Goal: Transaction & Acquisition: Purchase product/service

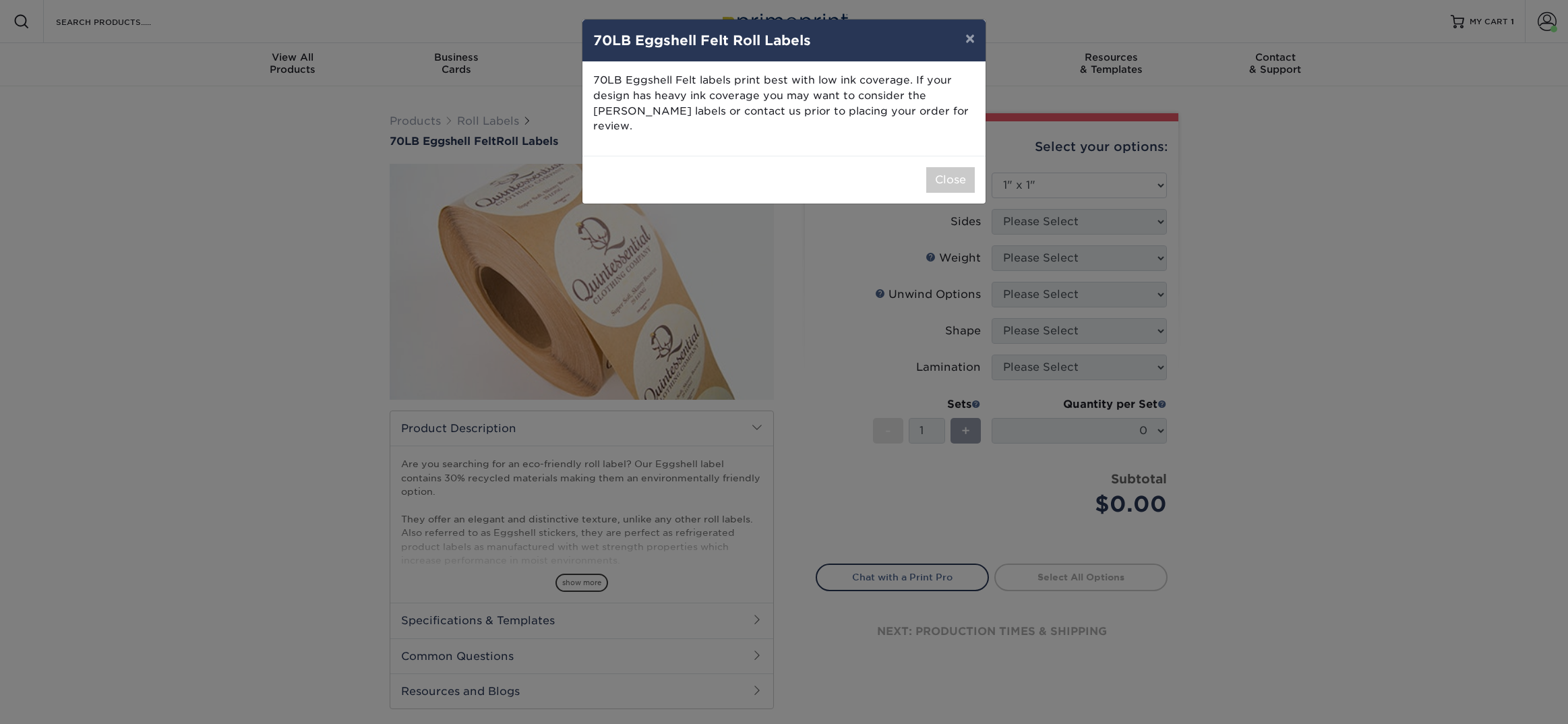
select select "1.00x1.00"
click at [952, 168] on button "Close" at bounding box center [950, 181] width 49 height 26
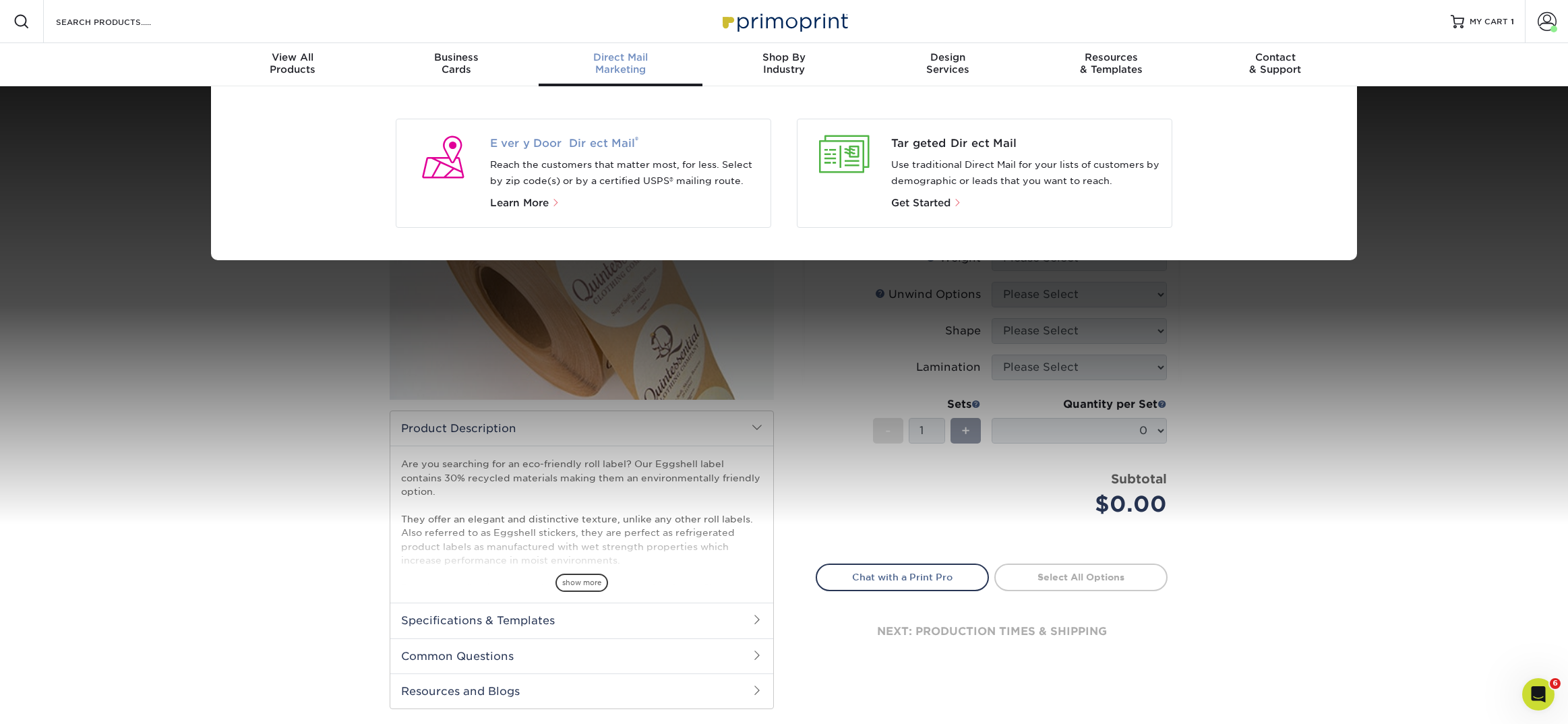
click at [573, 142] on span "Every Door Direct Mail ®" at bounding box center [625, 144] width 270 height 16
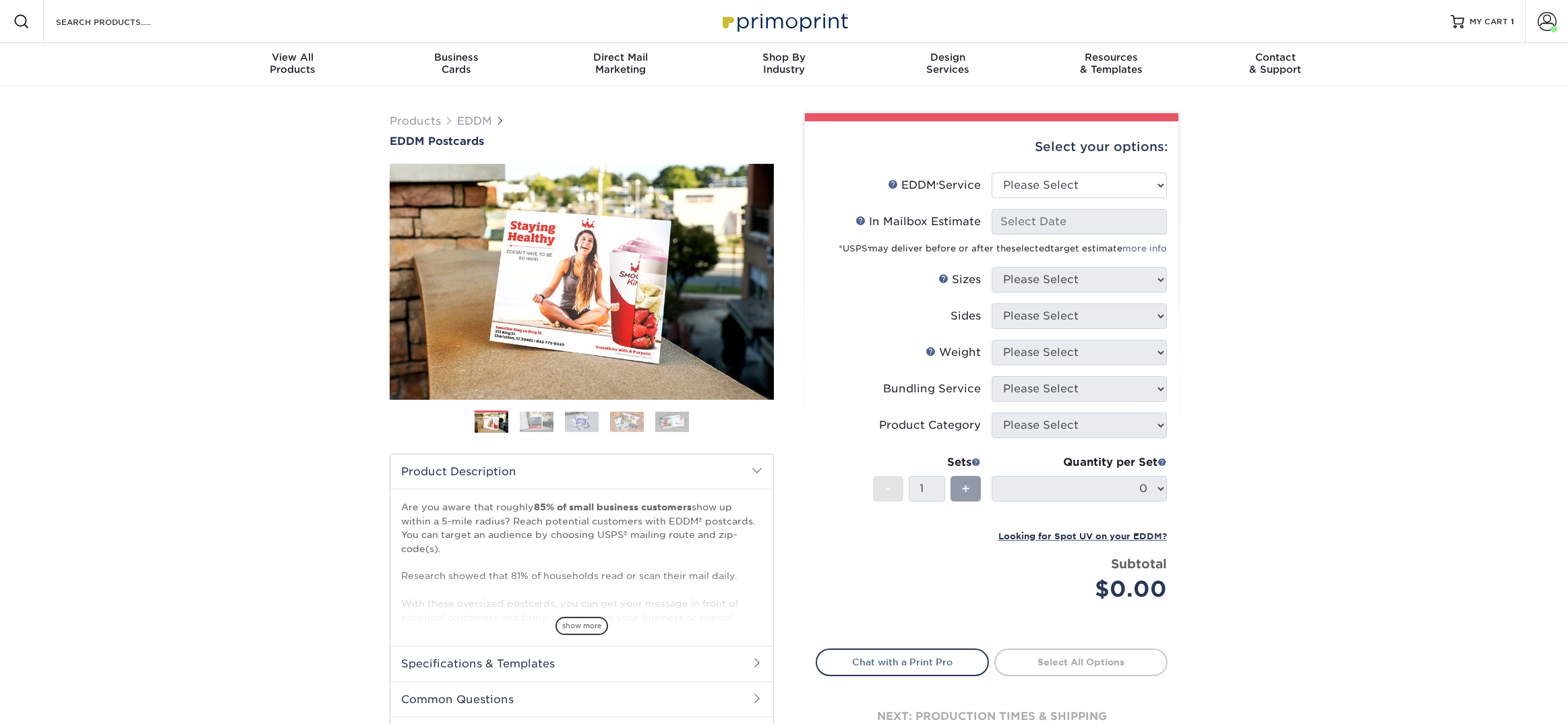
click at [1057, 201] on li "EDDM Service Help EDDM ® Service Please Select Full Service Print Only" at bounding box center [991, 191] width 351 height 37
click at [1057, 184] on select "Please Select Full Service Print Only" at bounding box center [1079, 185] width 175 height 26
select select "full_service"
click at [992, 172] on select "Please Select Full Service Print Only" at bounding box center [1079, 185] width 175 height 26
select select "-1"
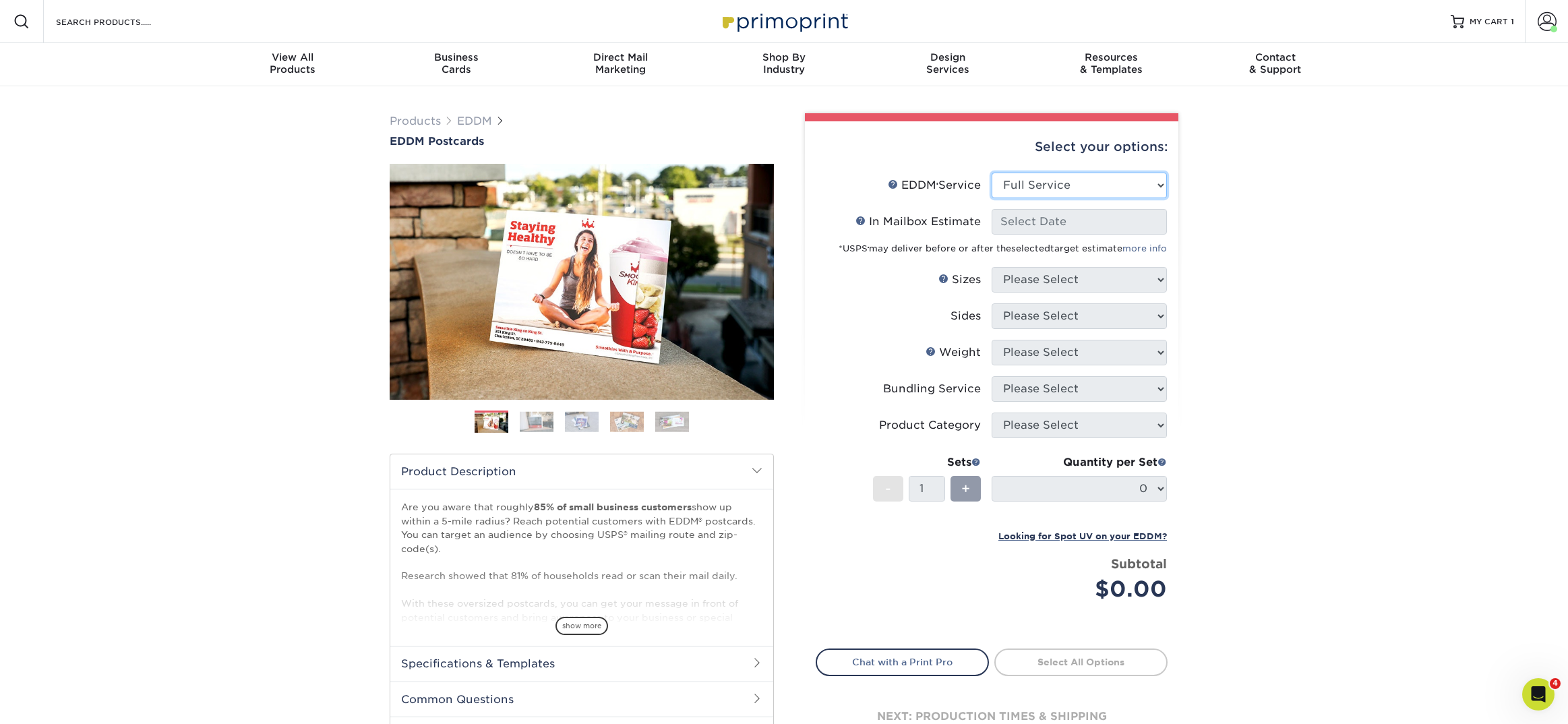
select select "-1"
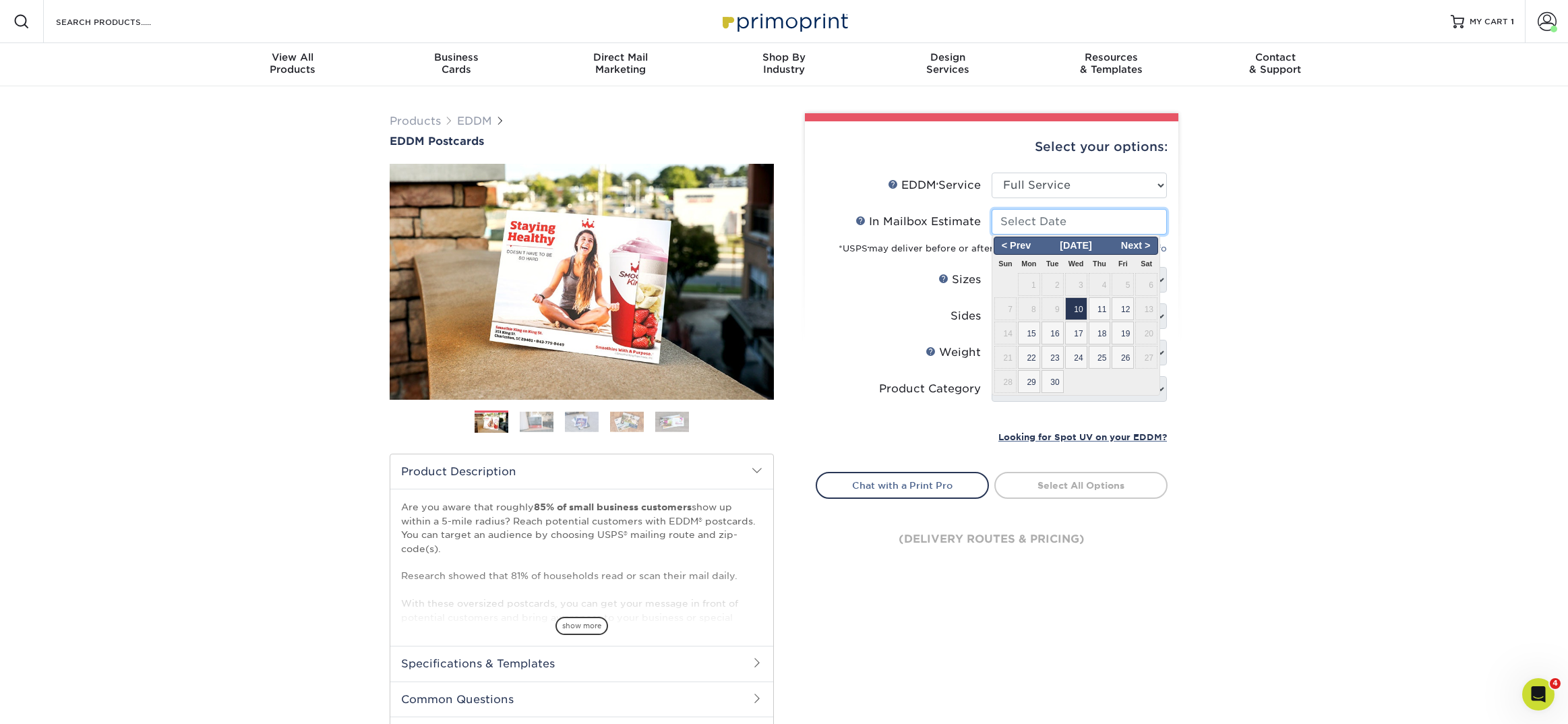
click at [1045, 225] on input "In Mailbox Estimate Help In Mailbox Estimate" at bounding box center [1079, 222] width 175 height 26
click at [1078, 309] on span "10" at bounding box center [1076, 309] width 22 height 23
type input "2025-09-10"
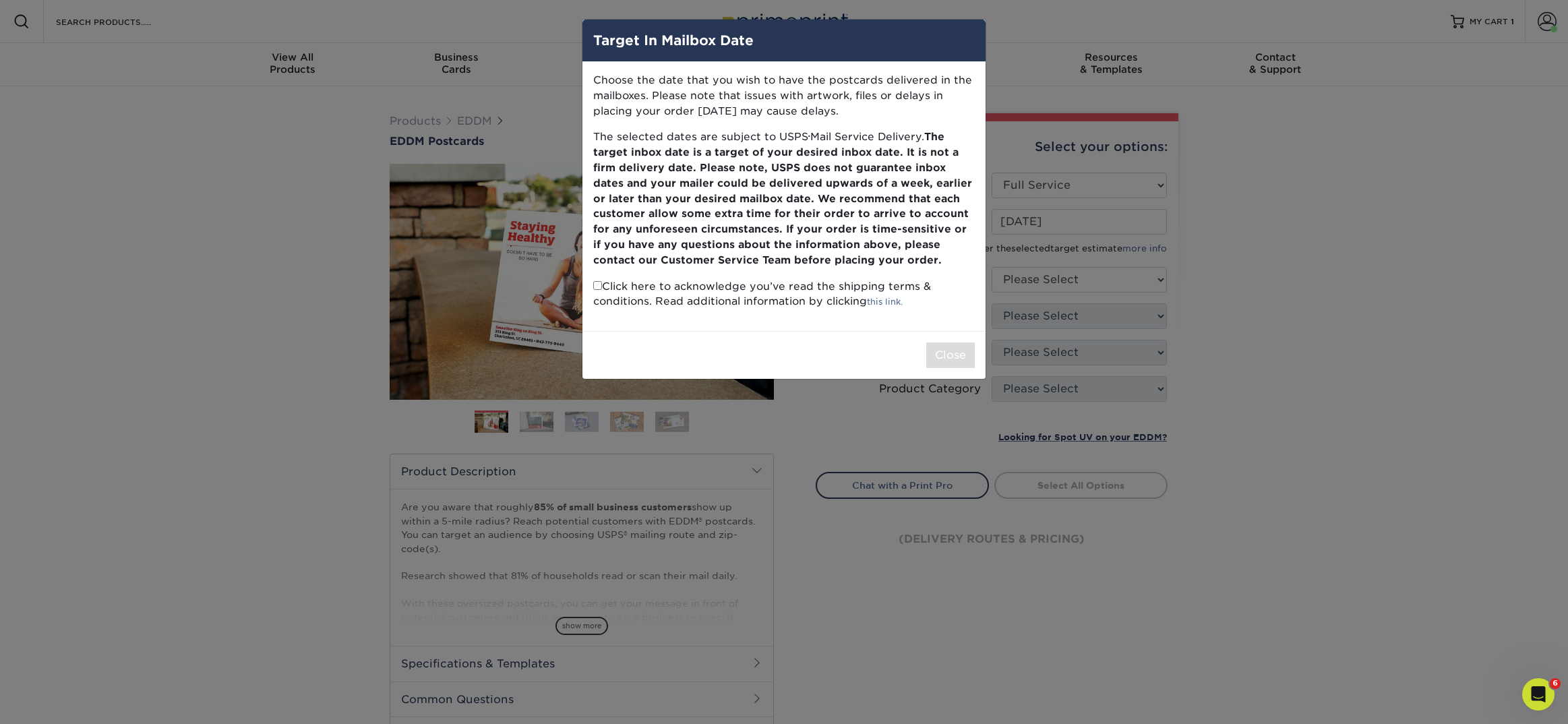
click at [597, 288] on input "checkbox" at bounding box center [598, 286] width 9 height 9
checkbox input "true"
click at [972, 356] on button "Close" at bounding box center [950, 356] width 49 height 26
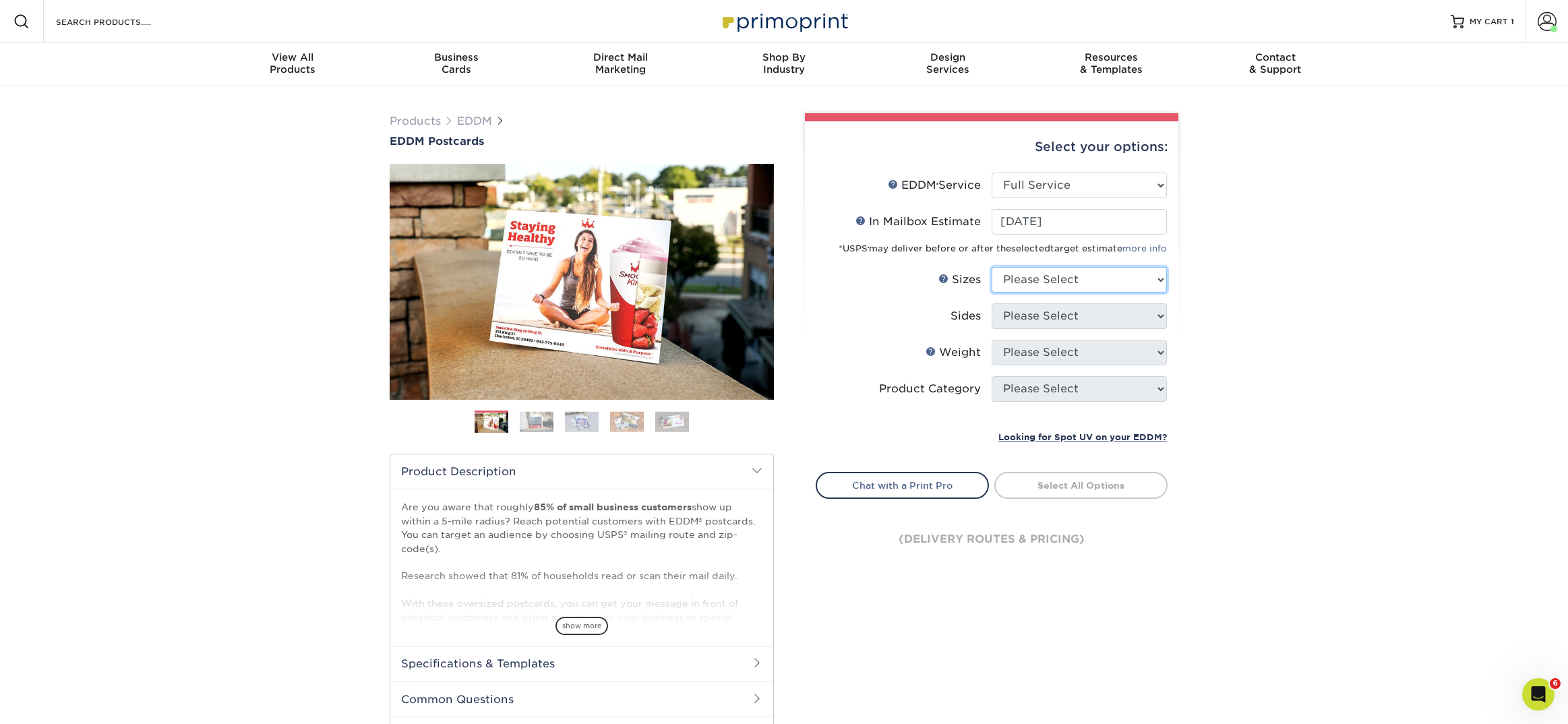
click at [1028, 285] on select "Please Select 4.5" x 12" 6" x 12" 6.5" x 8" 6.5" x 9" 6.5" x 12" 7" x 8.5" 8" x…" at bounding box center [1079, 280] width 175 height 26
select select "6.50x9.00"
click at [992, 267] on select "Please Select 4.5" x 12" 6" x 12" 6.5" x 8" 6.5" x 9" 6.5" x 12" 7" x 8.5" 8" x…" at bounding box center [1079, 280] width 175 height 26
click at [1022, 318] on select "Please Select Print Both Sides Print Front Only" at bounding box center [1079, 316] width 175 height 26
select select "13abbda7-1d64-4f25-8bb2-c179b224825d"
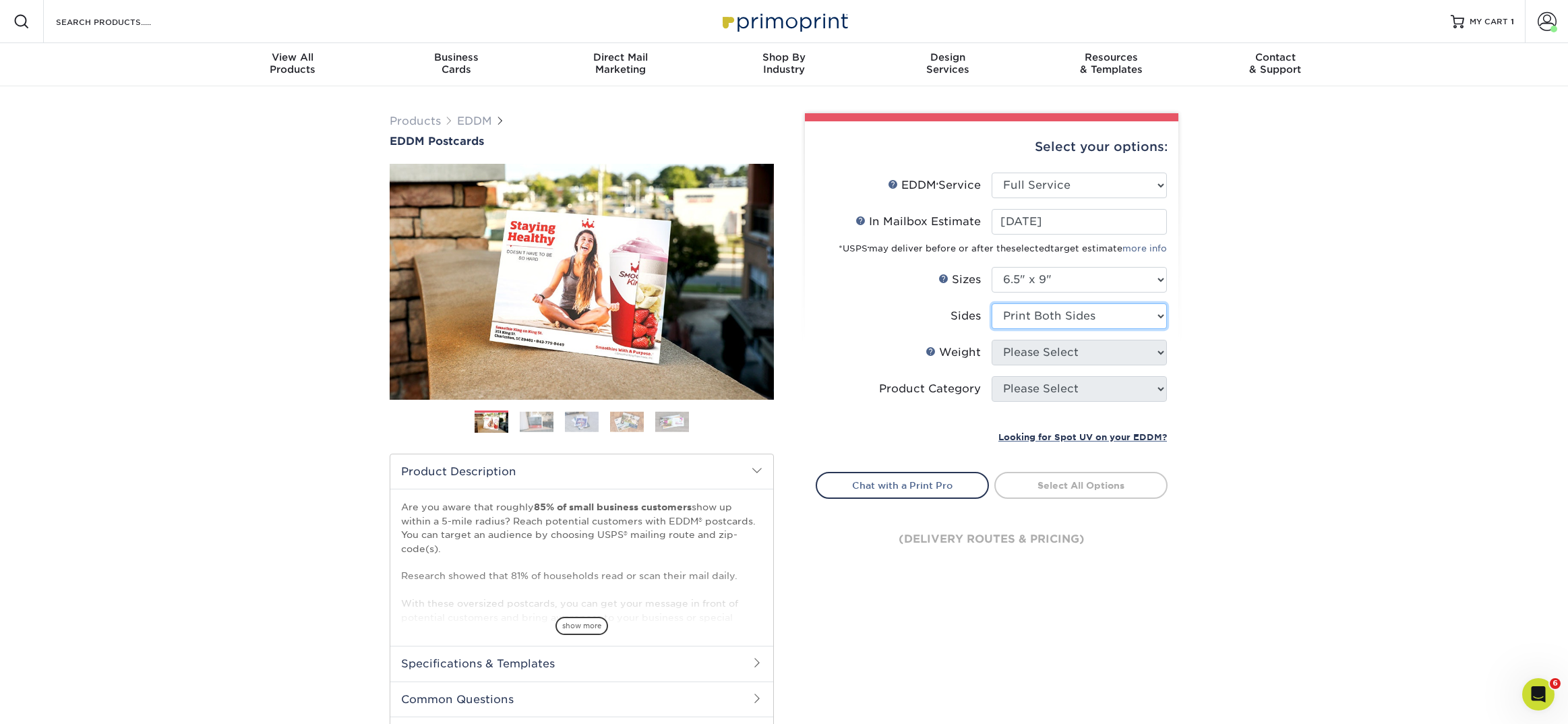
click at [992, 303] on select "Please Select Print Both Sides Print Front Only" at bounding box center [1079, 316] width 175 height 26
click at [1022, 347] on select "Please Select 16PT 14PT" at bounding box center [1079, 353] width 175 height 26
select select "16PT"
click at [992, 340] on select "Please Select 16PT 14PT" at bounding box center [1079, 353] width 175 height 26
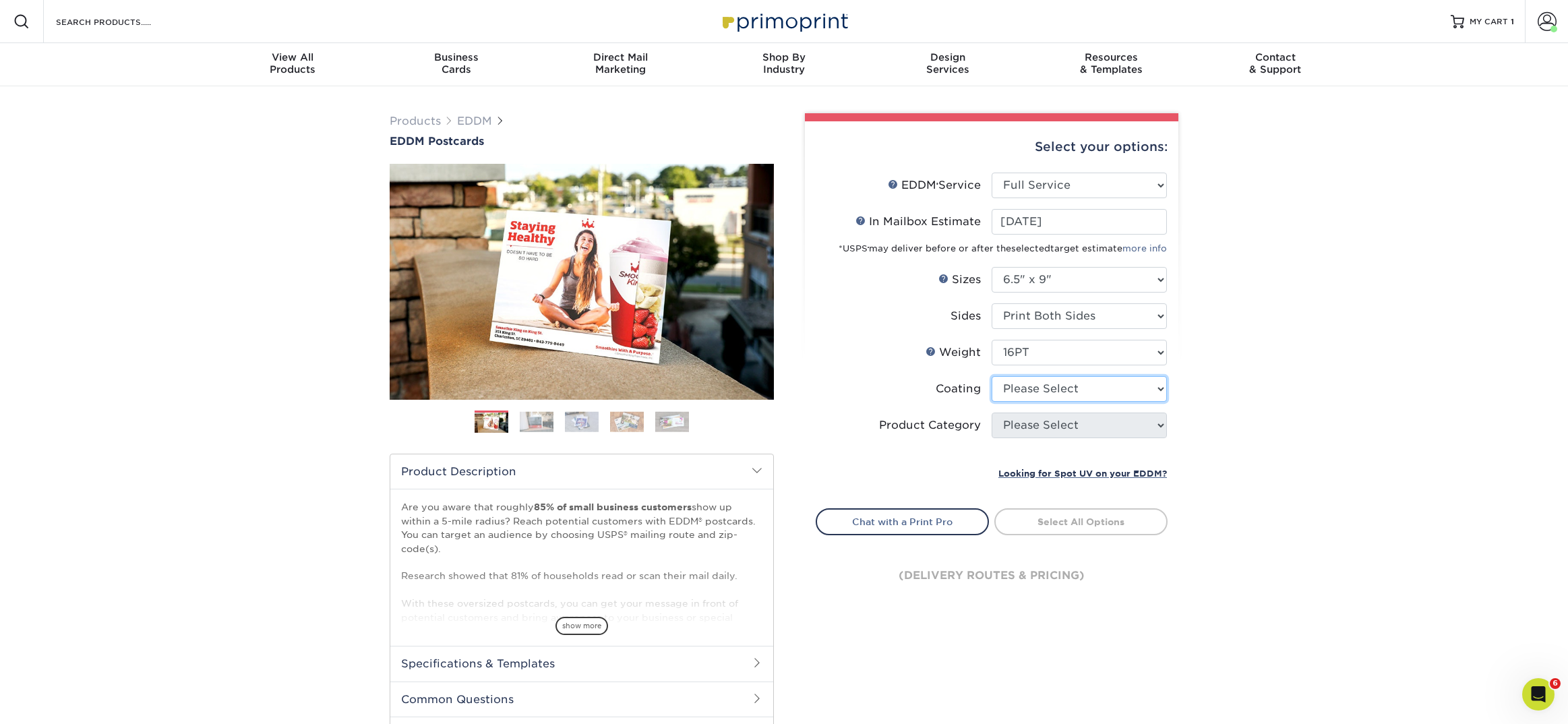
click at [1025, 388] on select at bounding box center [1079, 389] width 175 height 26
select select "121bb7b5-3b4d-429f-bd8d-bbf80e953313"
click at [992, 377] on select at bounding box center [1079, 389] width 175 height 26
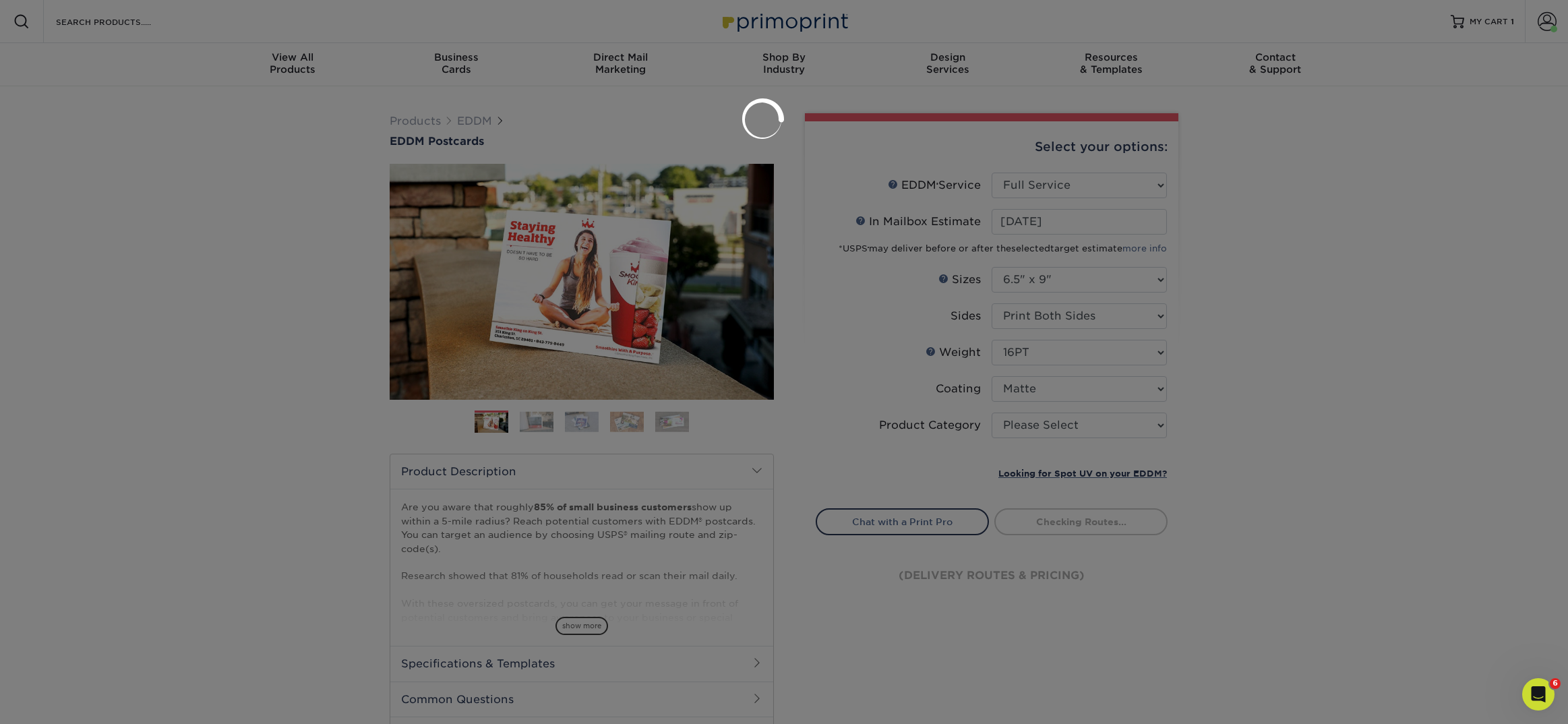
click at [1027, 430] on div at bounding box center [784, 362] width 1568 height 724
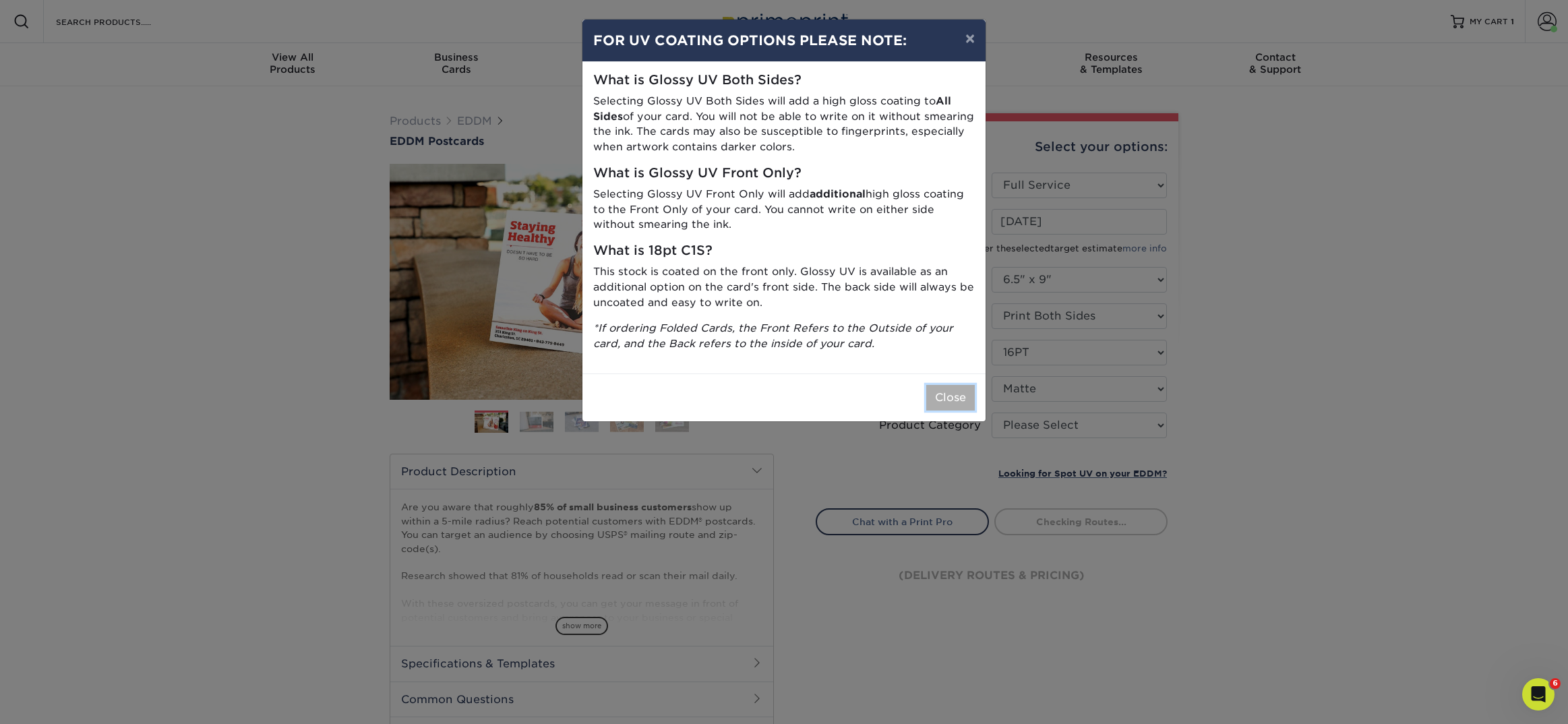
click at [973, 400] on button "Close" at bounding box center [950, 398] width 49 height 26
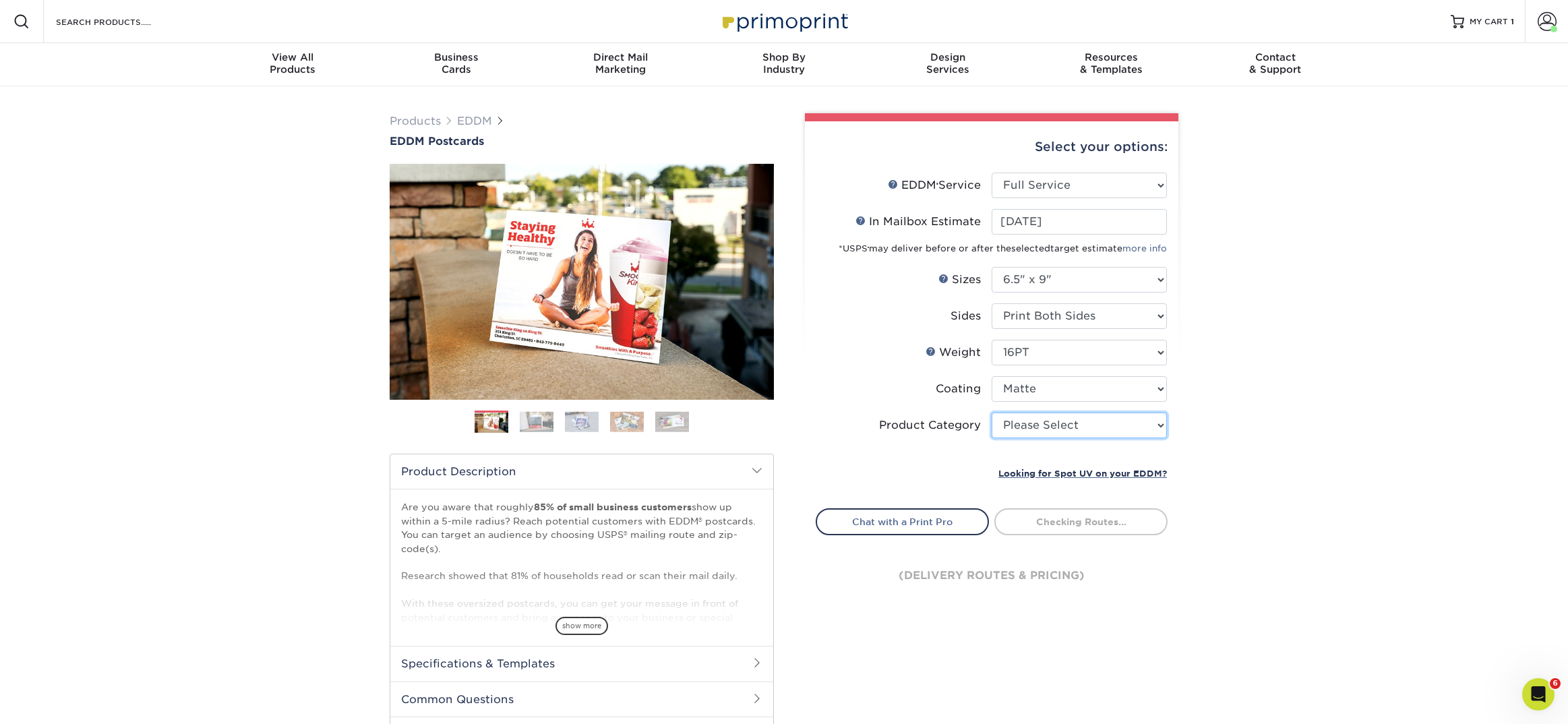
click at [1033, 425] on select "Please Select Postcards" at bounding box center [1079, 425] width 175 height 26
select select "9b7272e0-d6c8-4c3c-8e97-d3a1bcdab858"
click at [992, 412] on select "Please Select Postcards" at bounding box center [1079, 425] width 175 height 26
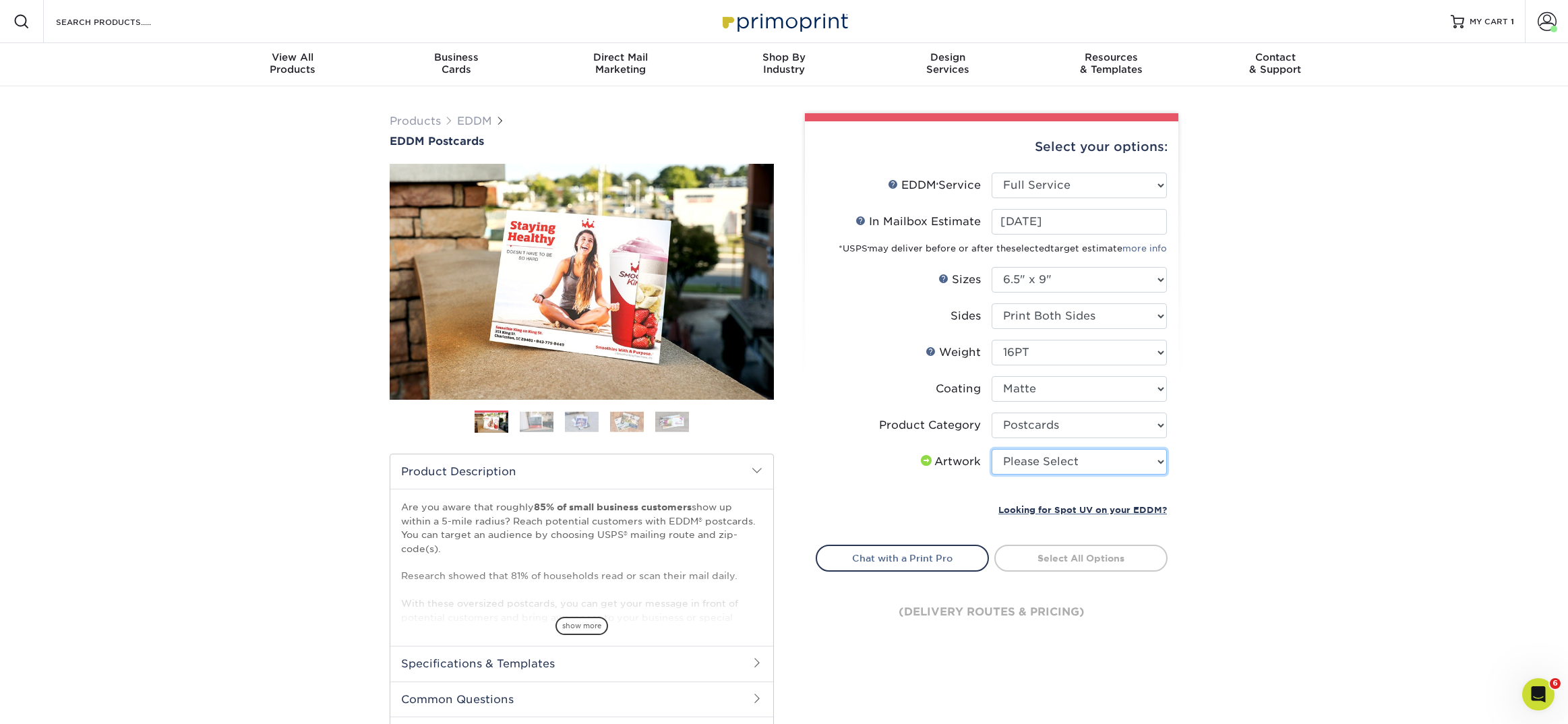
click at [1073, 455] on select "Please Select I will upload files I need a design - $150" at bounding box center [1079, 462] width 175 height 26
select select "upload"
click at [992, 449] on select "Please Select I will upload files I need a design - $150" at bounding box center [1079, 462] width 175 height 26
click at [1051, 561] on link "Select Routes" at bounding box center [1081, 557] width 173 height 24
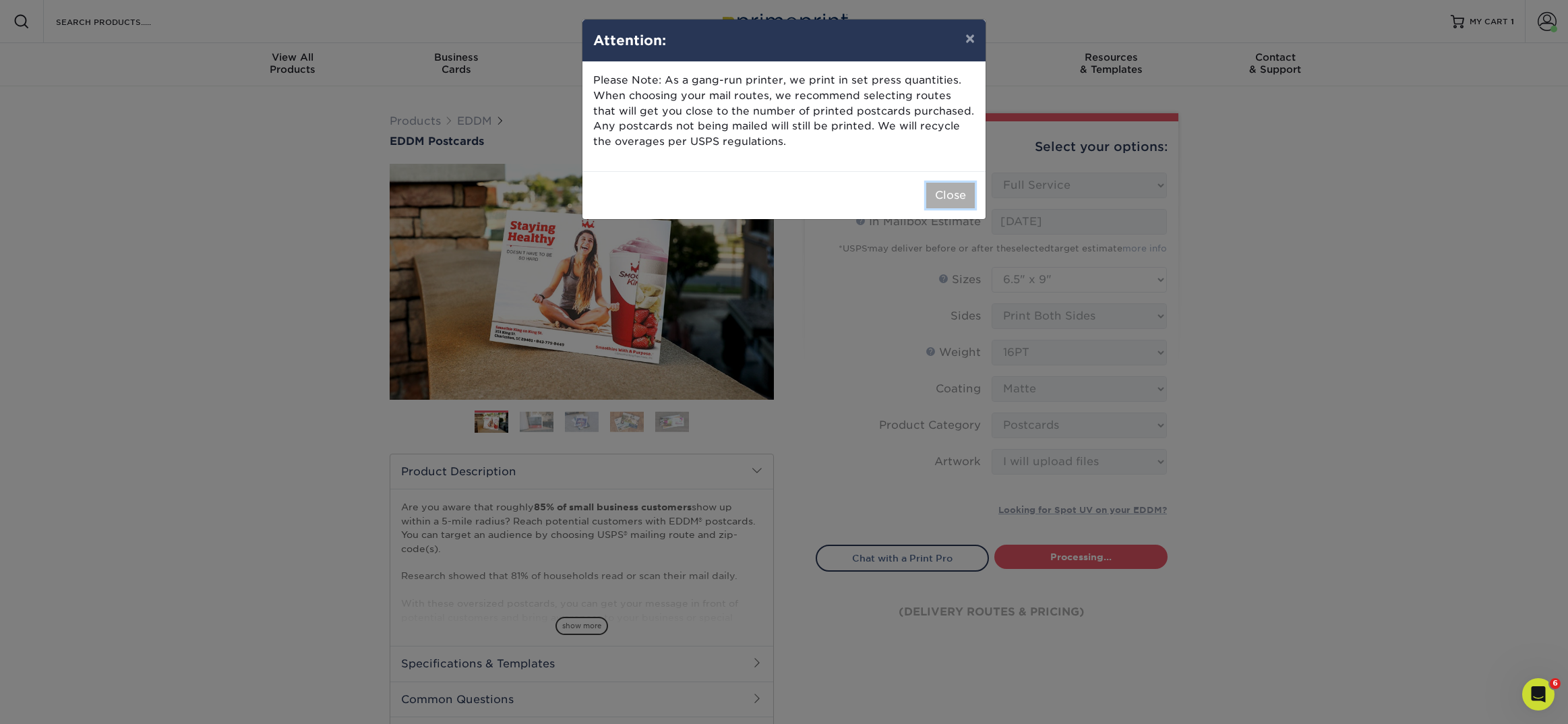
click at [949, 192] on button "Close" at bounding box center [950, 195] width 49 height 26
